Goal: Task Accomplishment & Management: Complete application form

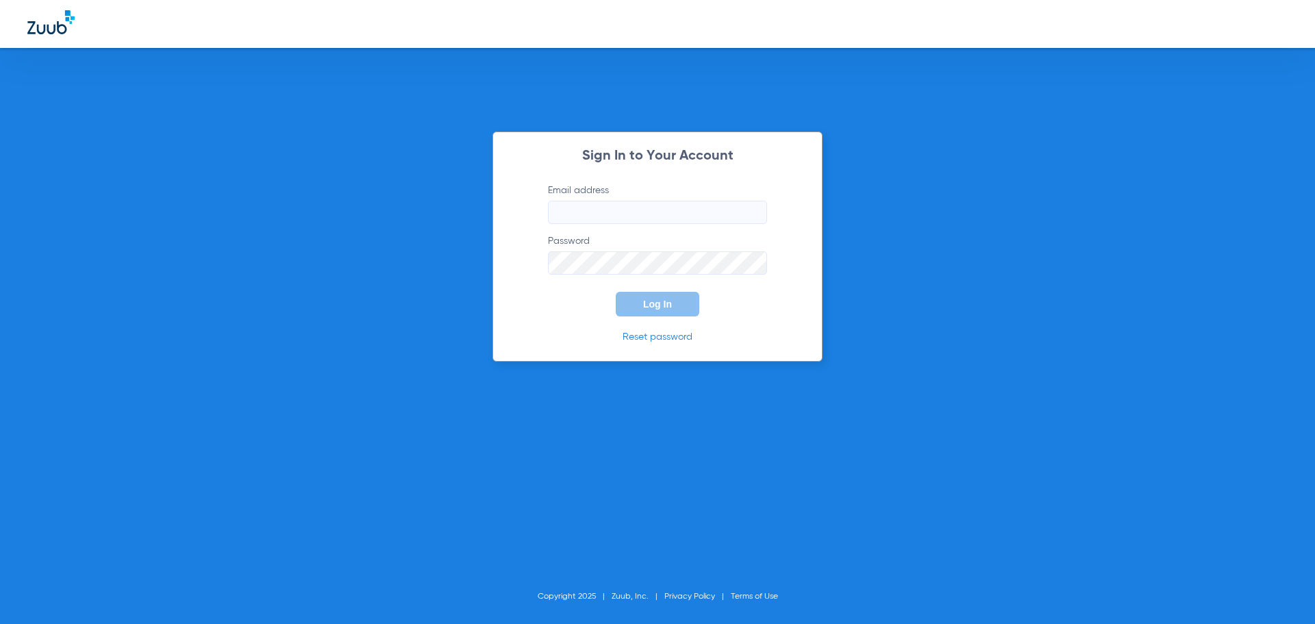
click at [693, 214] on input "Email address" at bounding box center [657, 212] width 219 height 23
type input "[EMAIL_ADDRESS][DOMAIN_NAME]"
click at [616, 292] on button "Log In" at bounding box center [658, 304] width 84 height 25
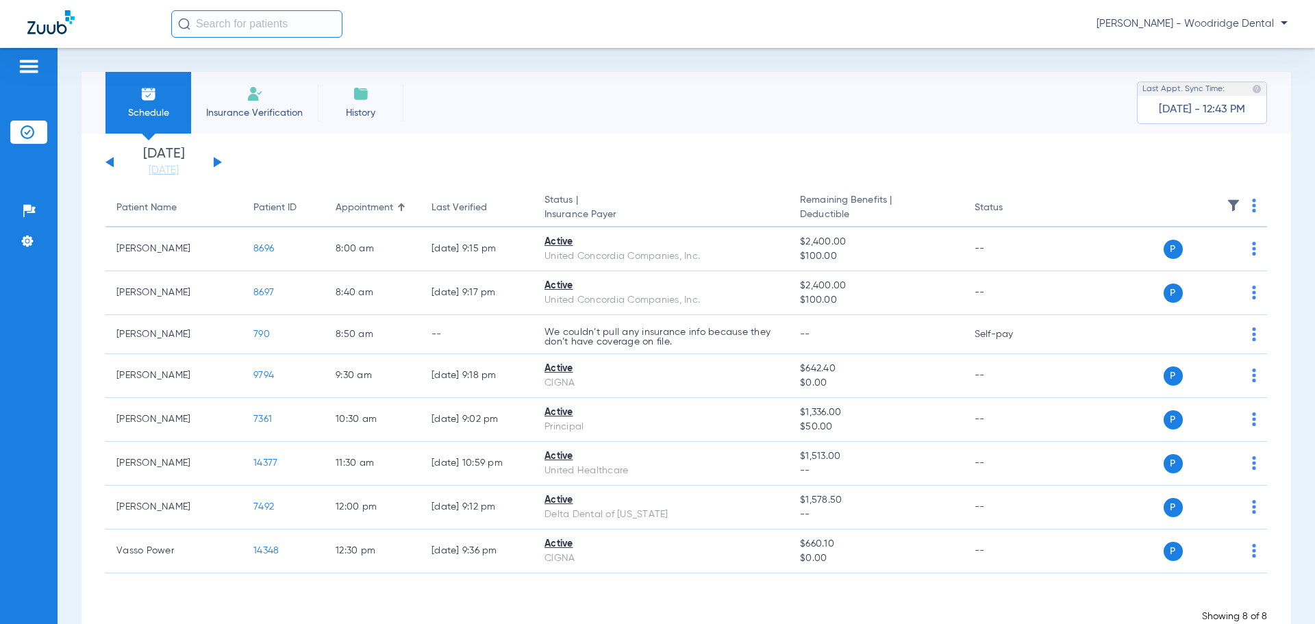
click at [236, 129] on li "Insurance Verification" at bounding box center [254, 103] width 127 height 62
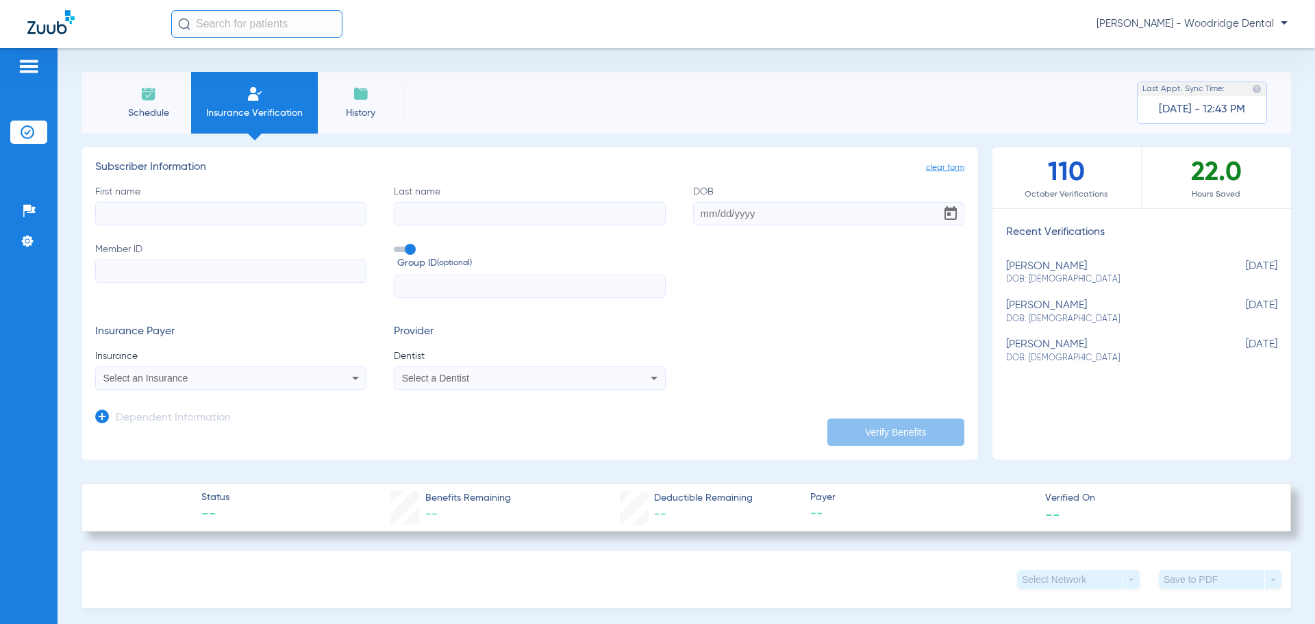
click at [291, 213] on input "First name" at bounding box center [230, 213] width 271 height 23
type input "[PERSON_NAME]"
type input "D Altorio"
click at [801, 222] on input "DOB Required" at bounding box center [828, 213] width 271 height 23
